Goal: Task Accomplishment & Management: Manage account settings

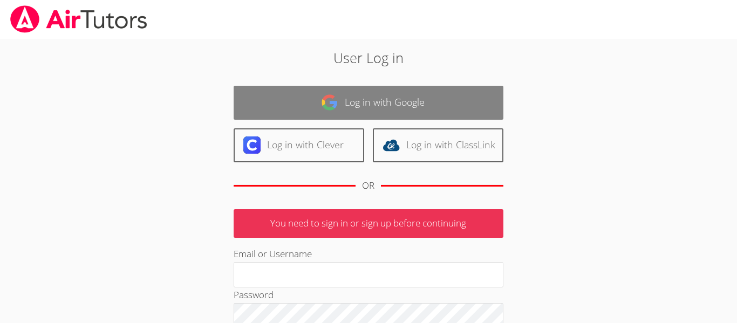
click at [464, 106] on link "Log in with Google" at bounding box center [369, 103] width 270 height 34
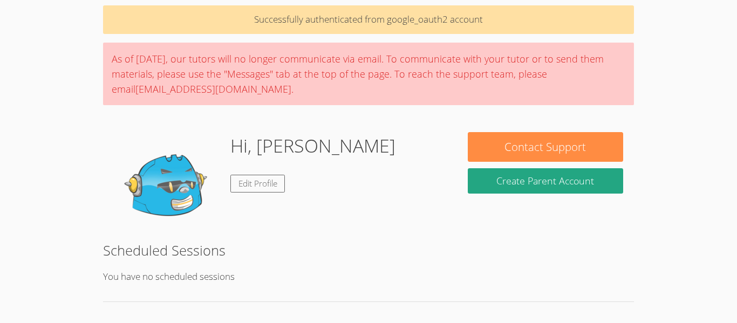
scroll to position [39, 0]
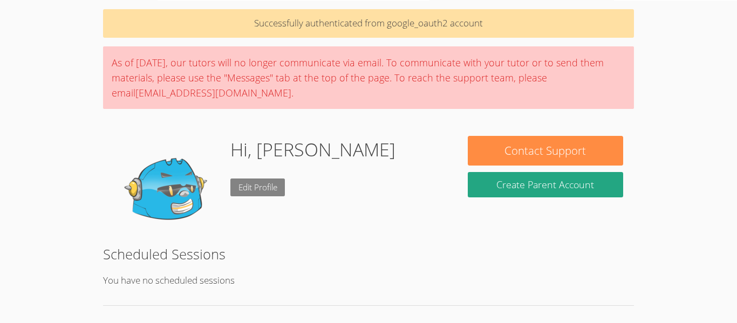
click at [265, 181] on link "Edit Profile" at bounding box center [257, 188] width 55 height 18
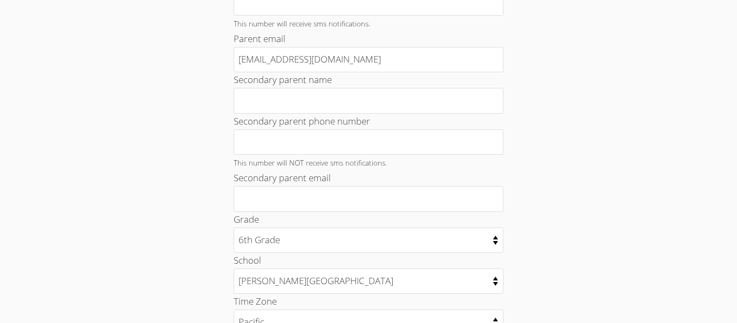
scroll to position [339, 0]
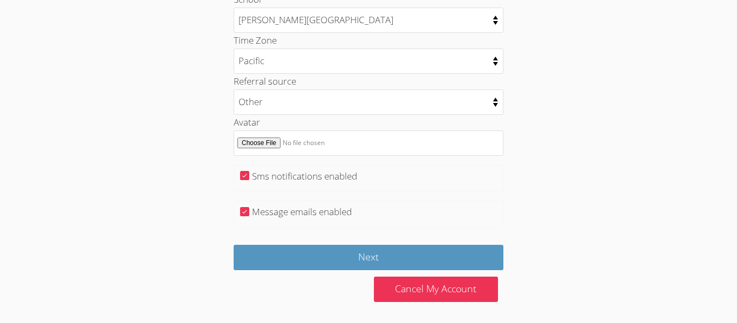
scroll to position [588, 0]
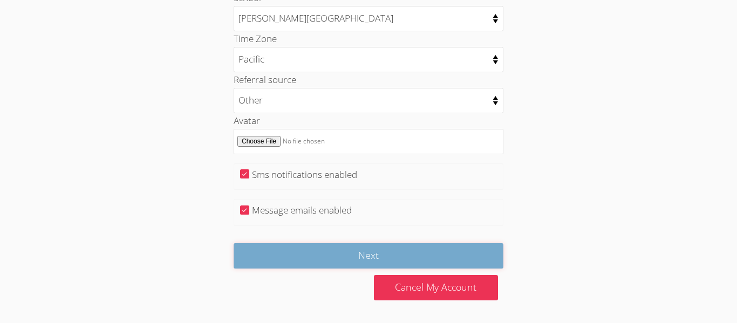
click at [488, 267] on input "Next" at bounding box center [369, 255] width 270 height 25
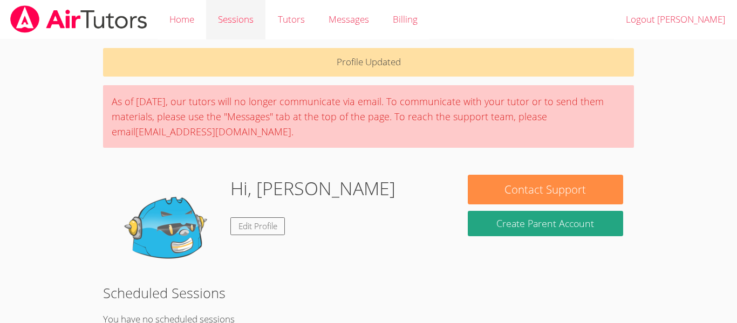
click at [240, 27] on link "Sessions" at bounding box center [235, 19] width 59 height 39
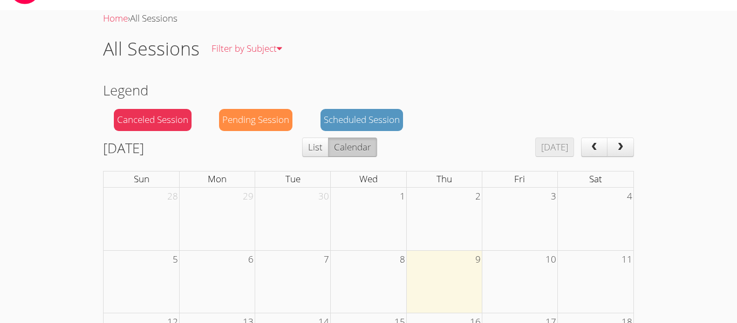
scroll to position [26, 0]
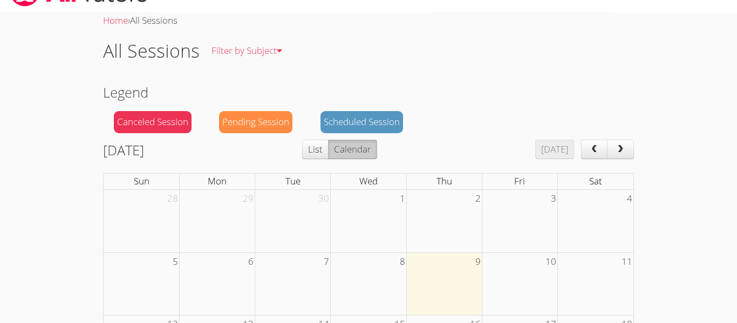
click at [507, 277] on td at bounding box center [520, 284] width 76 height 63
click at [446, 281] on td at bounding box center [444, 284] width 76 height 63
click at [394, 125] on div "Scheduled Session" at bounding box center [362, 122] width 83 height 22
click at [617, 145] on span "next" at bounding box center [620, 149] width 11 height 9
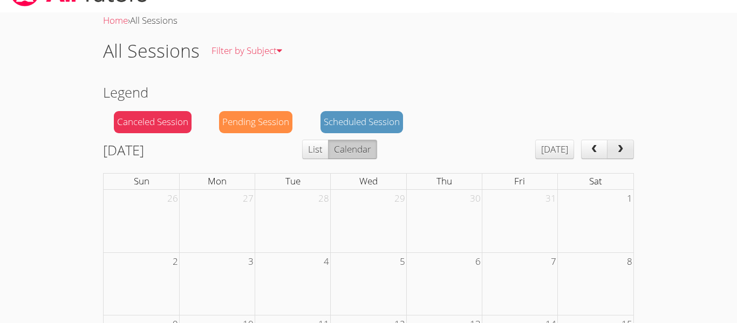
click at [632, 147] on button "next" at bounding box center [620, 149] width 27 height 19
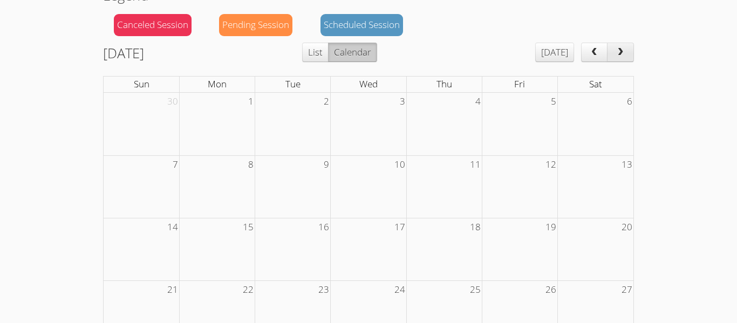
scroll to position [139, 0]
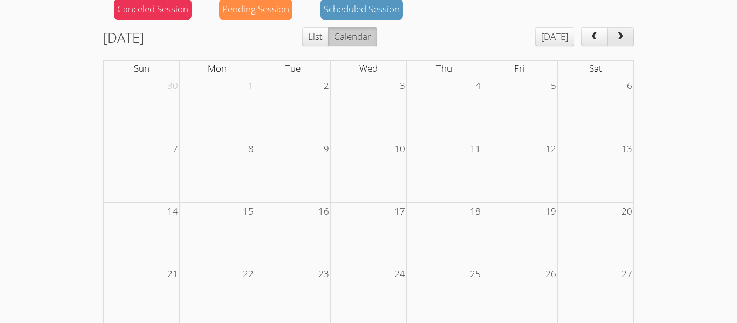
click at [559, 43] on button "Today" at bounding box center [554, 36] width 39 height 19
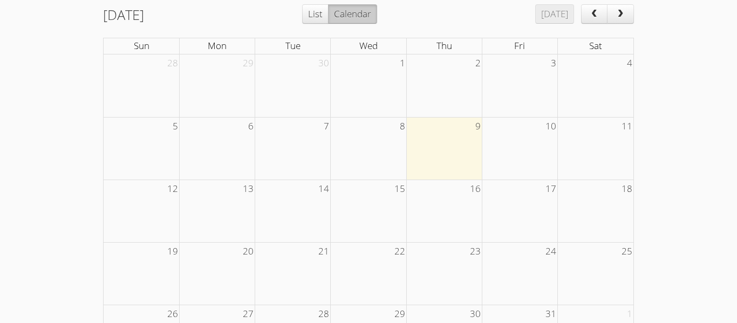
scroll to position [157, 0]
